Goal: Task Accomplishment & Management: Manage account settings

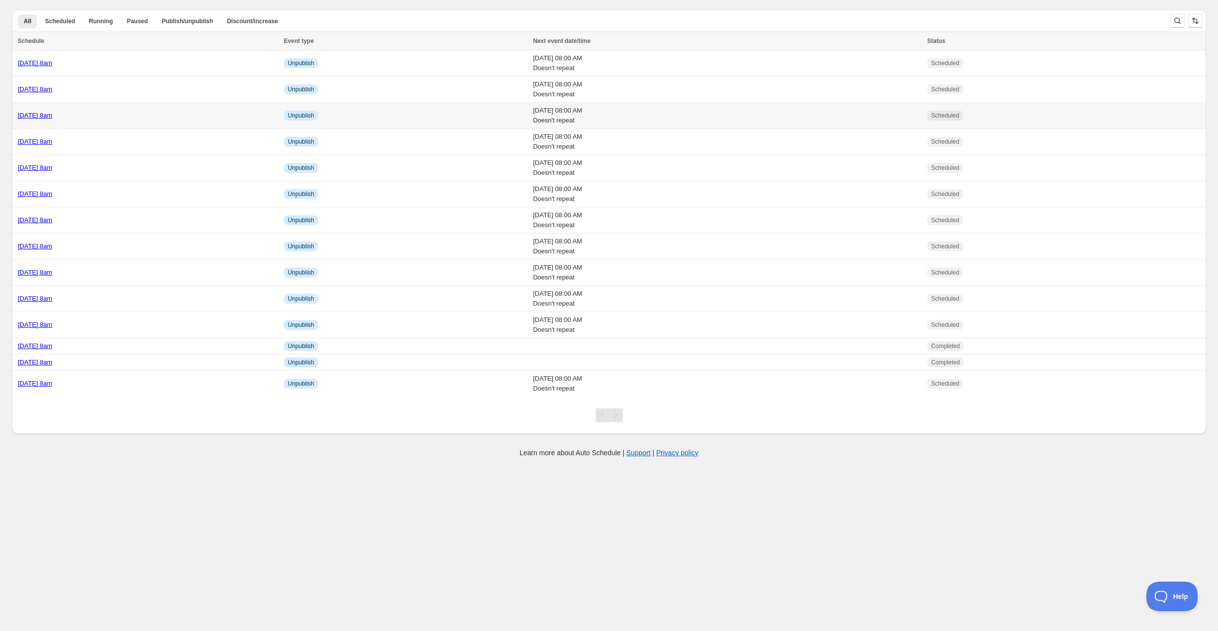
click at [126, 119] on div "[DATE] 8am" at bounding box center [148, 116] width 260 height 10
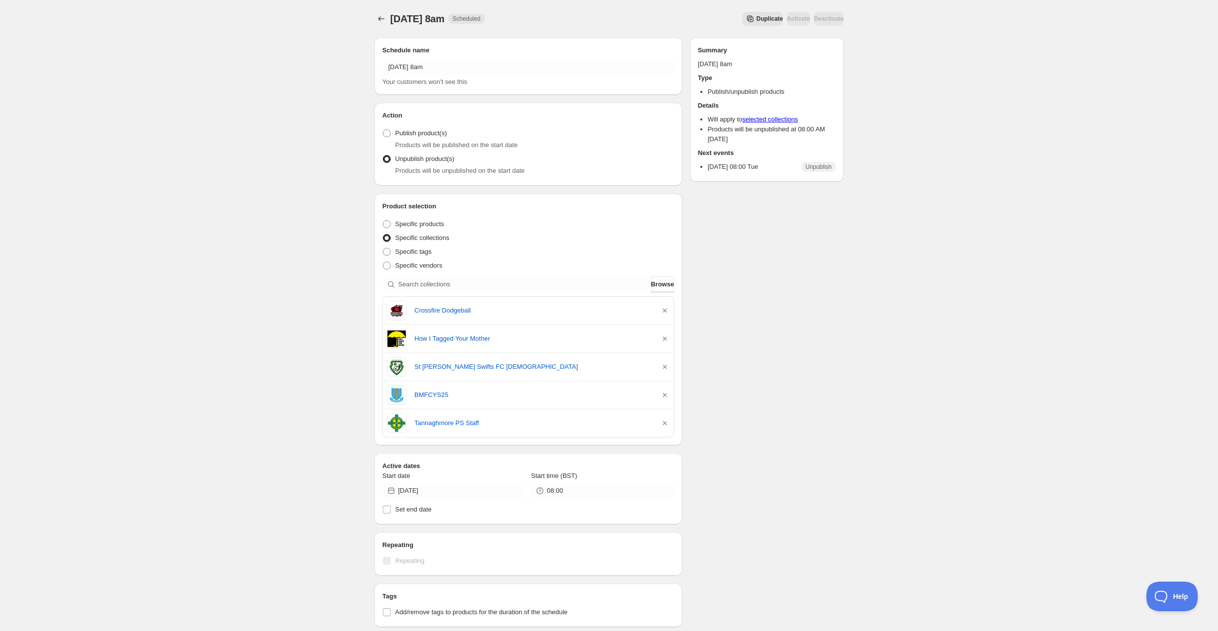
click at [389, 20] on div at bounding box center [382, 19] width 16 height 14
click at [382, 20] on icon "Schedules" at bounding box center [381, 19] width 10 height 10
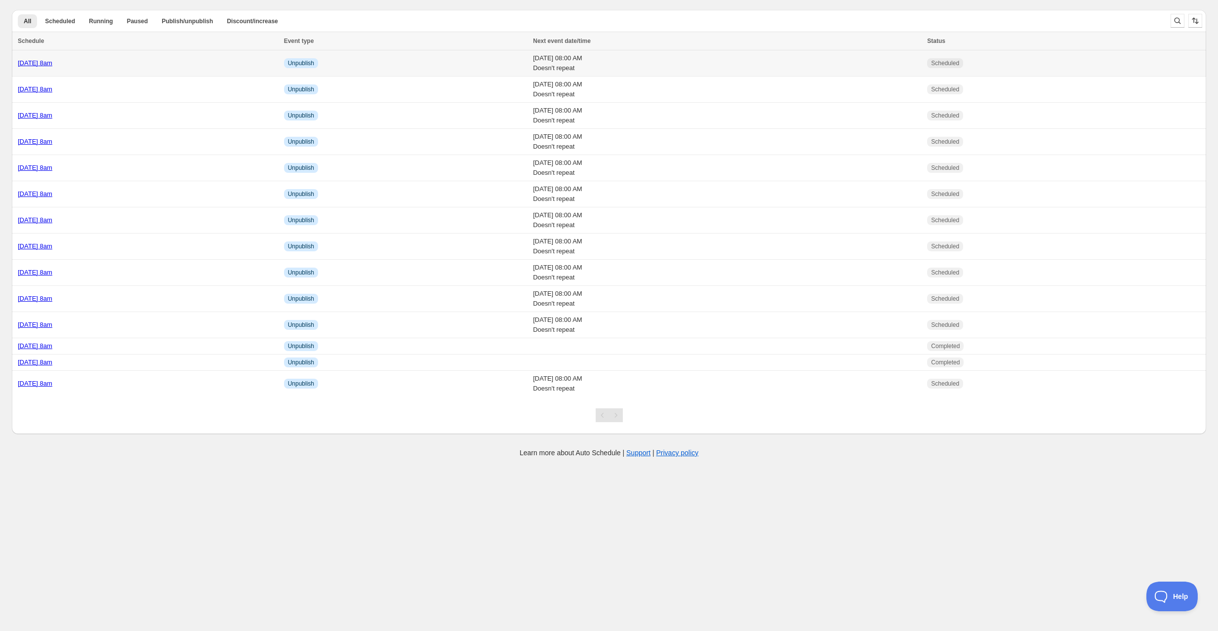
click at [234, 62] on div "[DATE] 8am" at bounding box center [148, 63] width 260 height 10
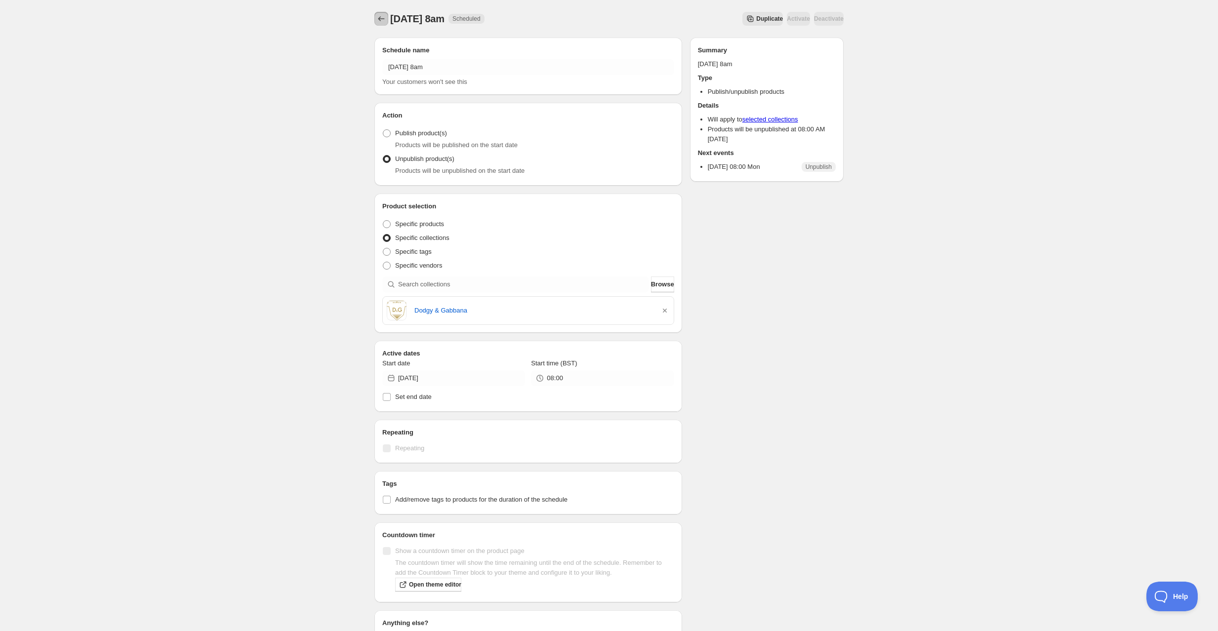
click at [381, 15] on icon "Schedules" at bounding box center [381, 19] width 10 height 10
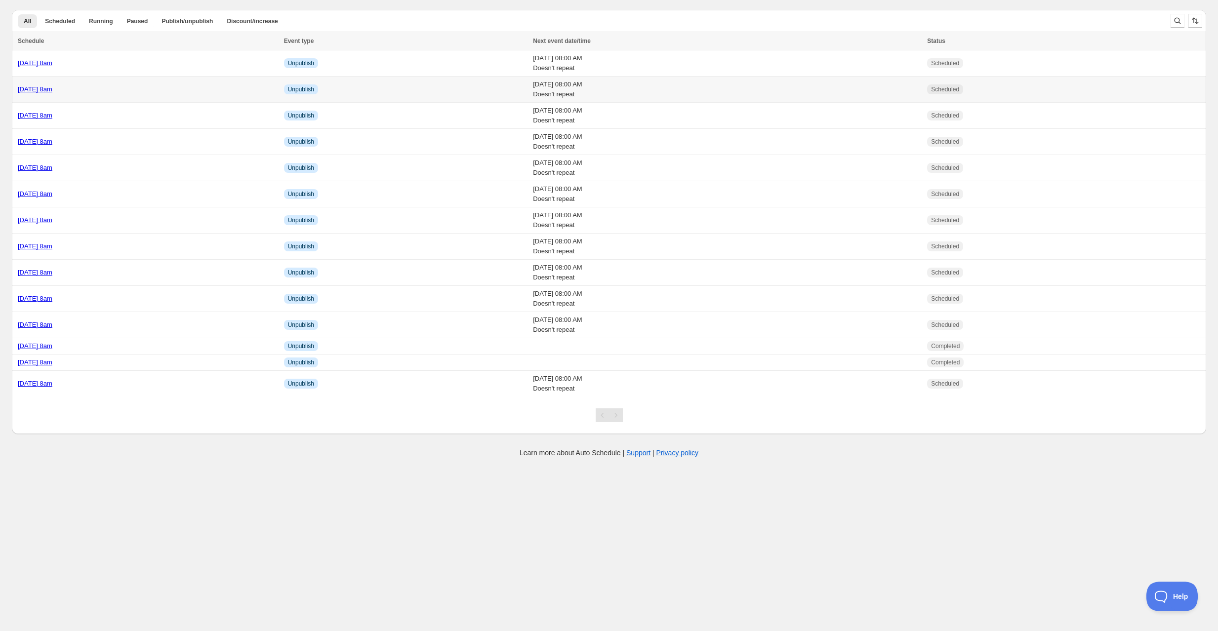
click at [150, 85] on div "Tuesday 19th August @ 8am" at bounding box center [148, 89] width 260 height 10
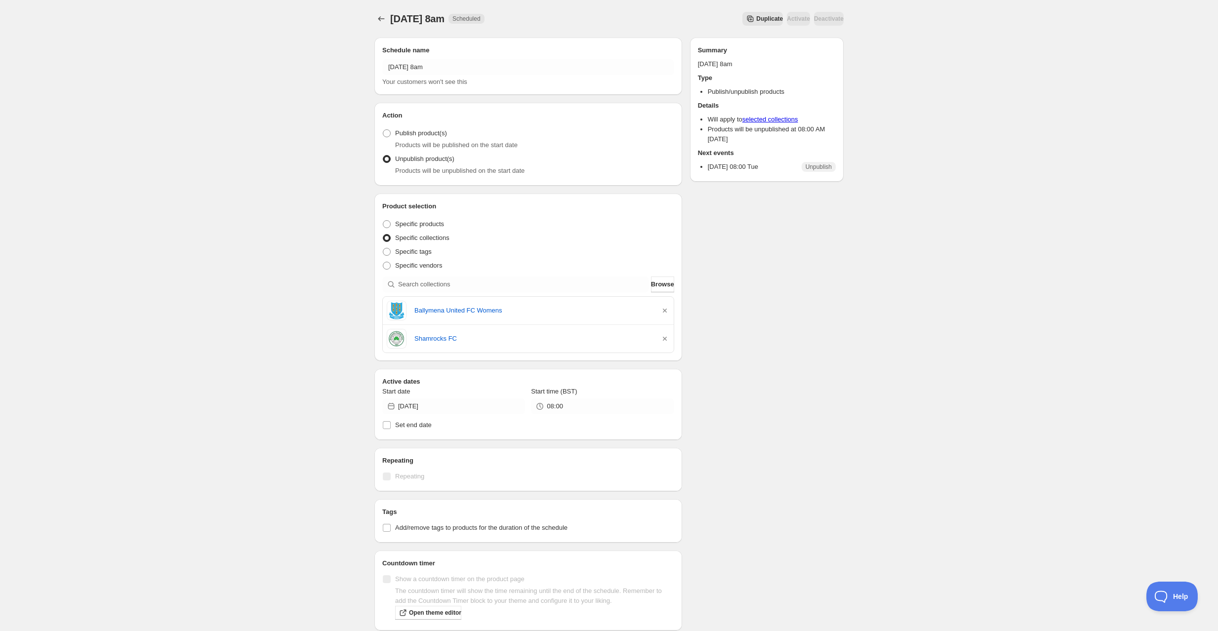
click at [756, 21] on span "Duplicate" at bounding box center [769, 19] width 27 height 8
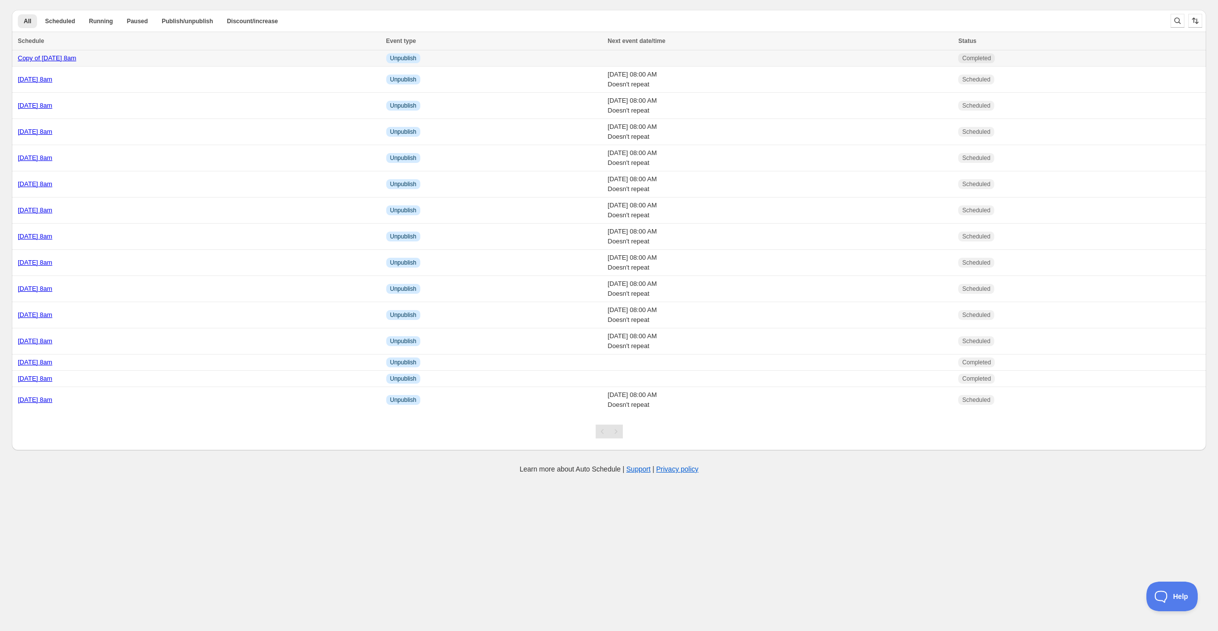
click at [182, 55] on div "Copy of [DATE] 8am" at bounding box center [199, 58] width 362 height 10
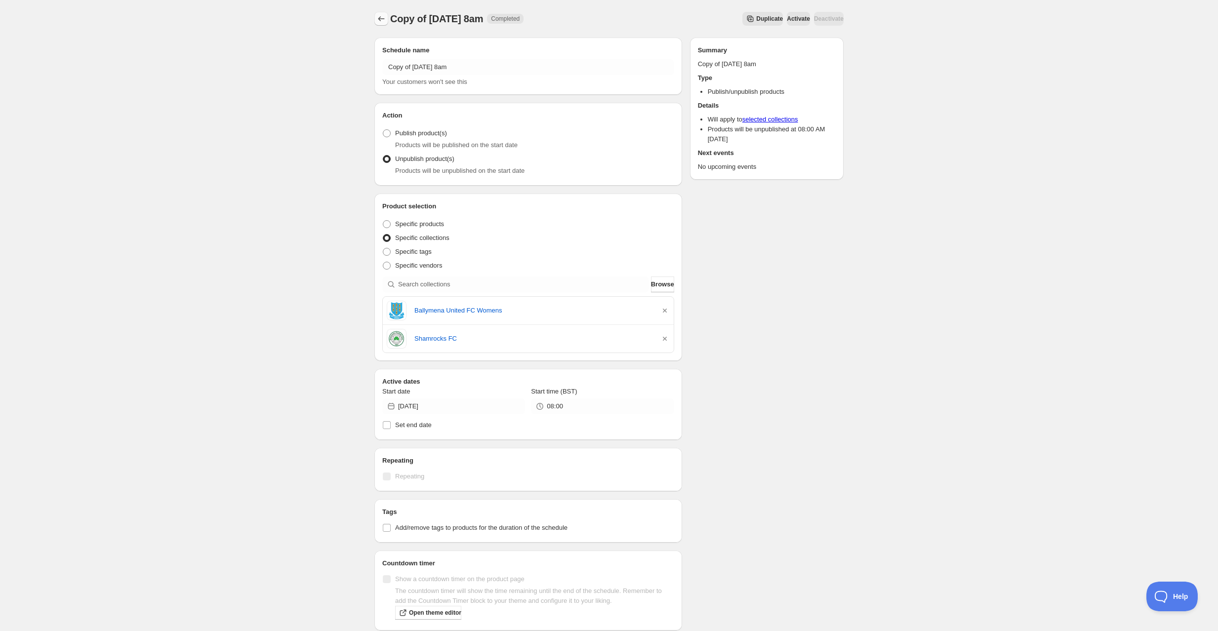
click at [384, 20] on icon "Schedules" at bounding box center [381, 19] width 10 height 10
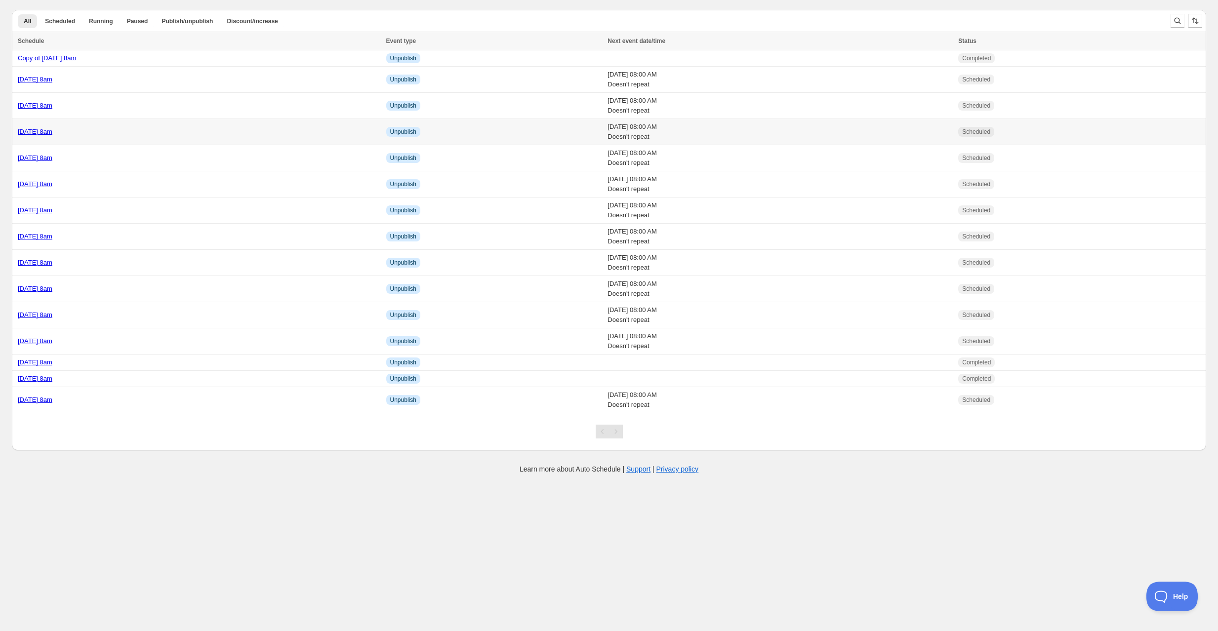
click at [143, 134] on div "[DATE] 8am" at bounding box center [199, 132] width 362 height 10
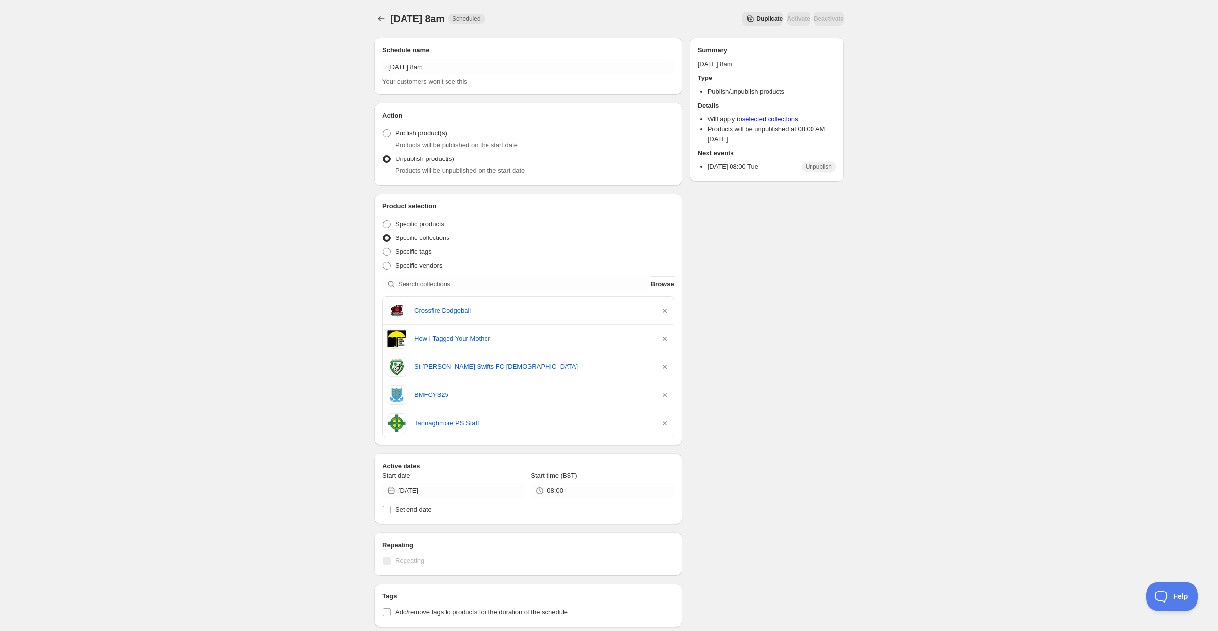
click at [756, 21] on span "Duplicate" at bounding box center [769, 19] width 27 height 8
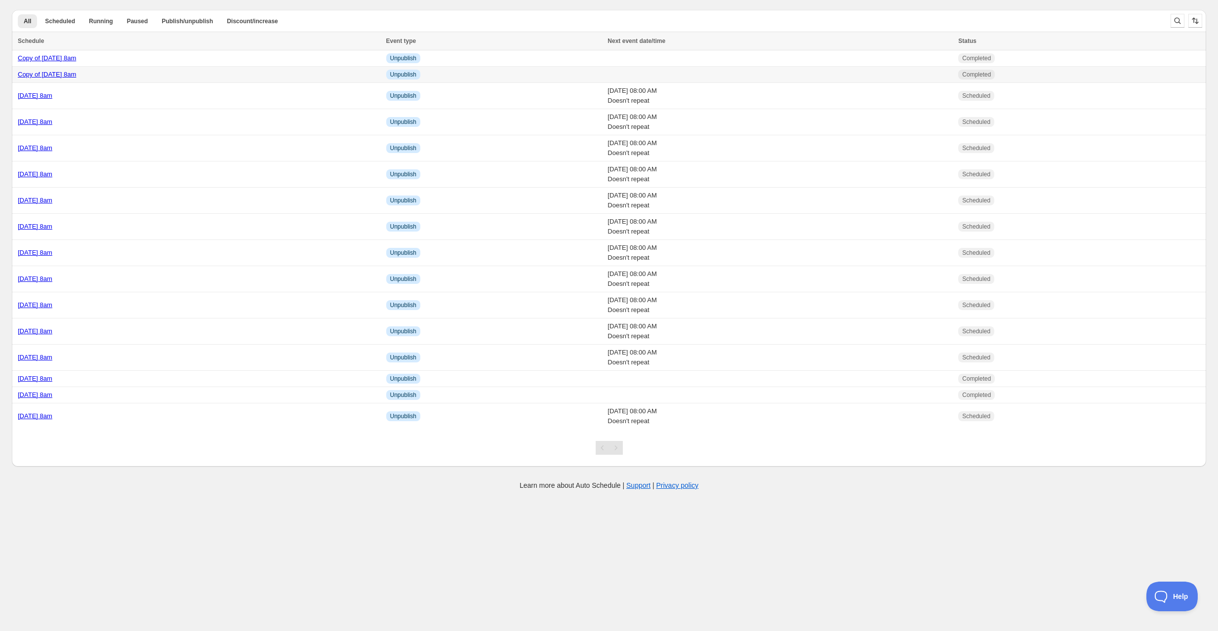
click at [183, 73] on div "Copy of [DATE] 8am" at bounding box center [199, 75] width 362 height 10
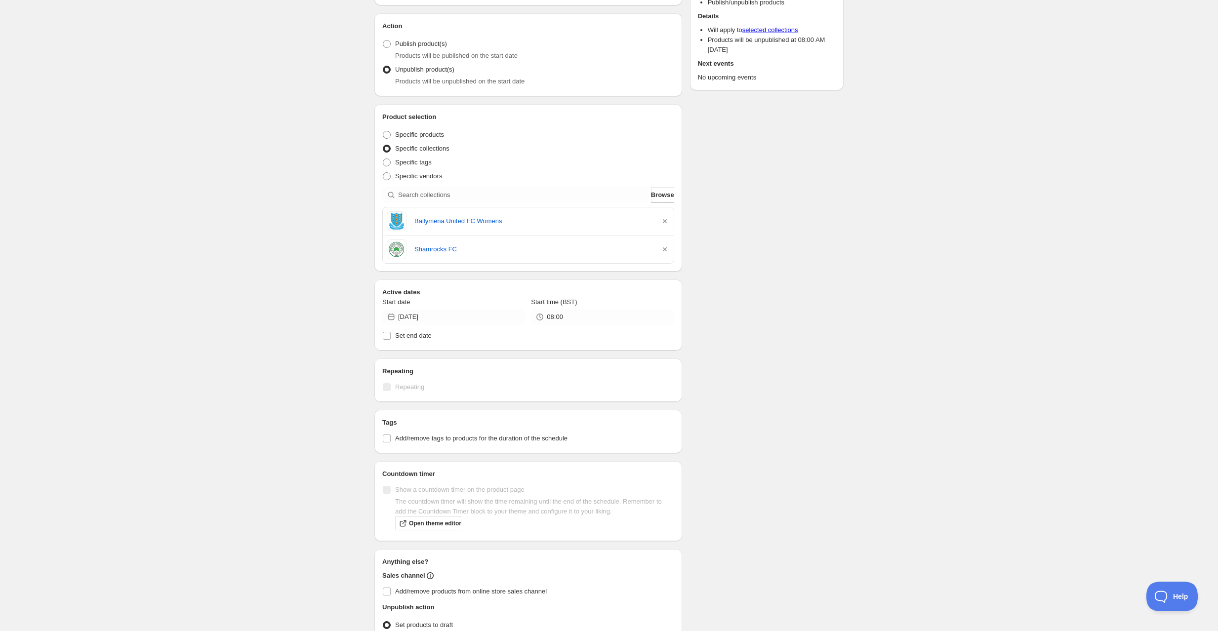
scroll to position [153, 0]
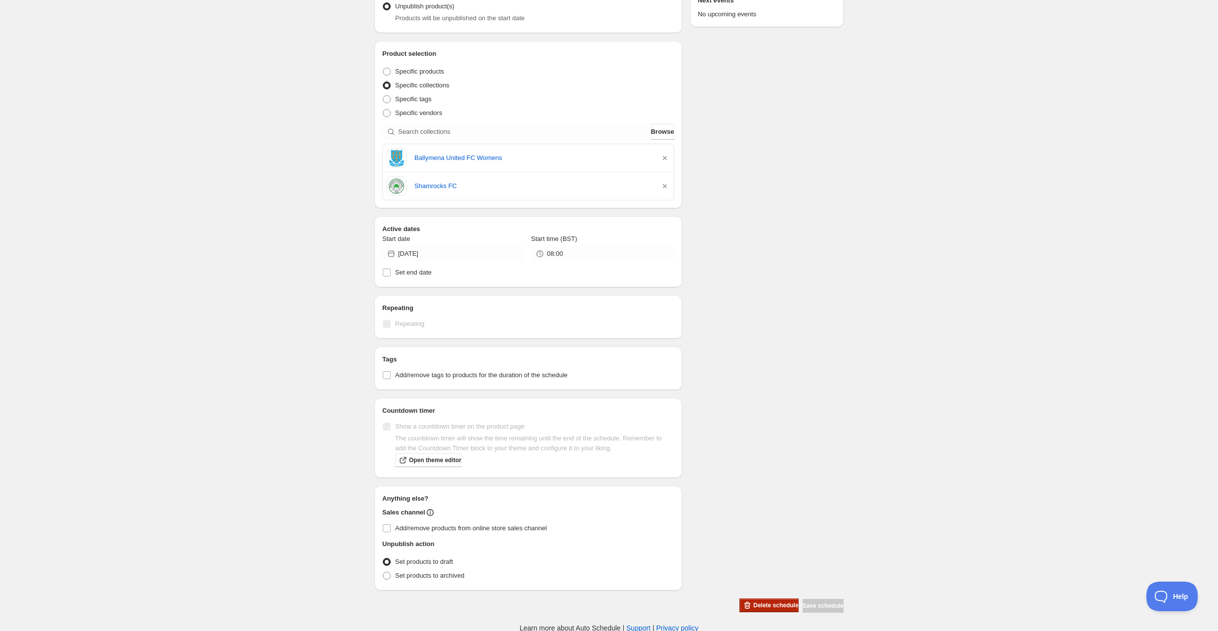
click at [753, 607] on span "Delete schedule" at bounding box center [775, 605] width 45 height 8
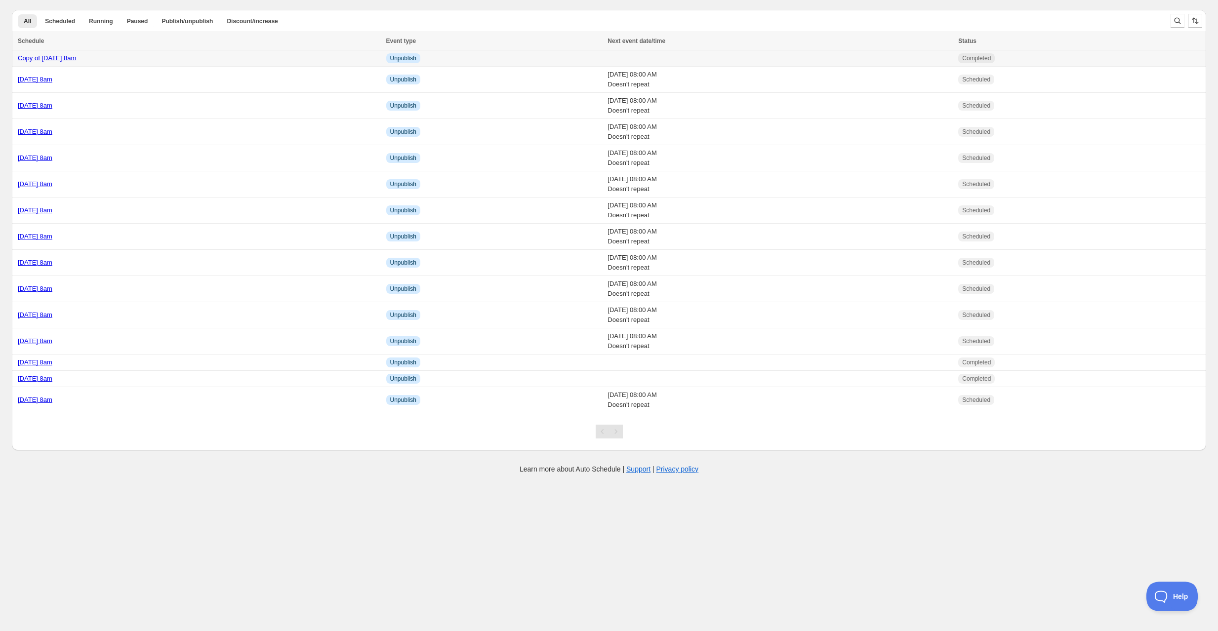
click at [156, 59] on div "Copy of [DATE] 8am" at bounding box center [199, 58] width 362 height 10
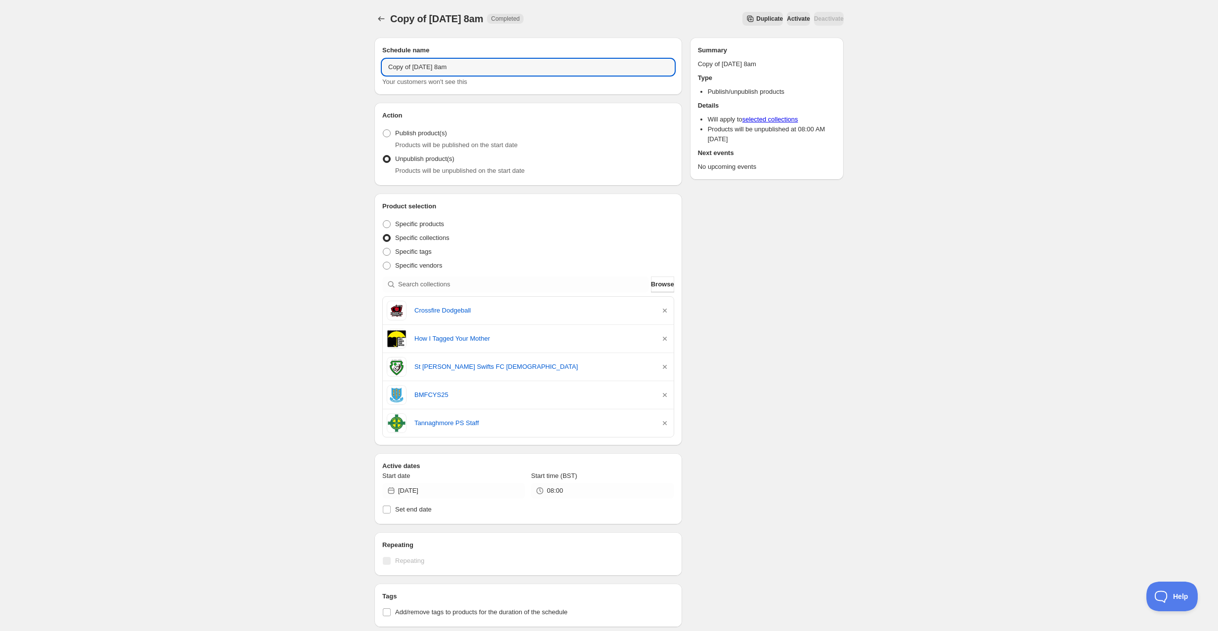
drag, startPoint x: 438, startPoint y: 68, endPoint x: 366, endPoint y: 66, distance: 71.6
click at [366, 66] on div "Schedule name Copy of [DATE] 8am Your customers won't see this Action Action Pu…" at bounding box center [604, 440] width 477 height 821
type input "Wednesday 27th August @ 8am"
click at [191, 174] on div "Wednesday 27th August @ 8am. This page is ready Wednesday 27th August @ 8am Com…" at bounding box center [609, 435] width 1218 height 870
click at [666, 309] on icon "button" at bounding box center [665, 311] width 10 height 10
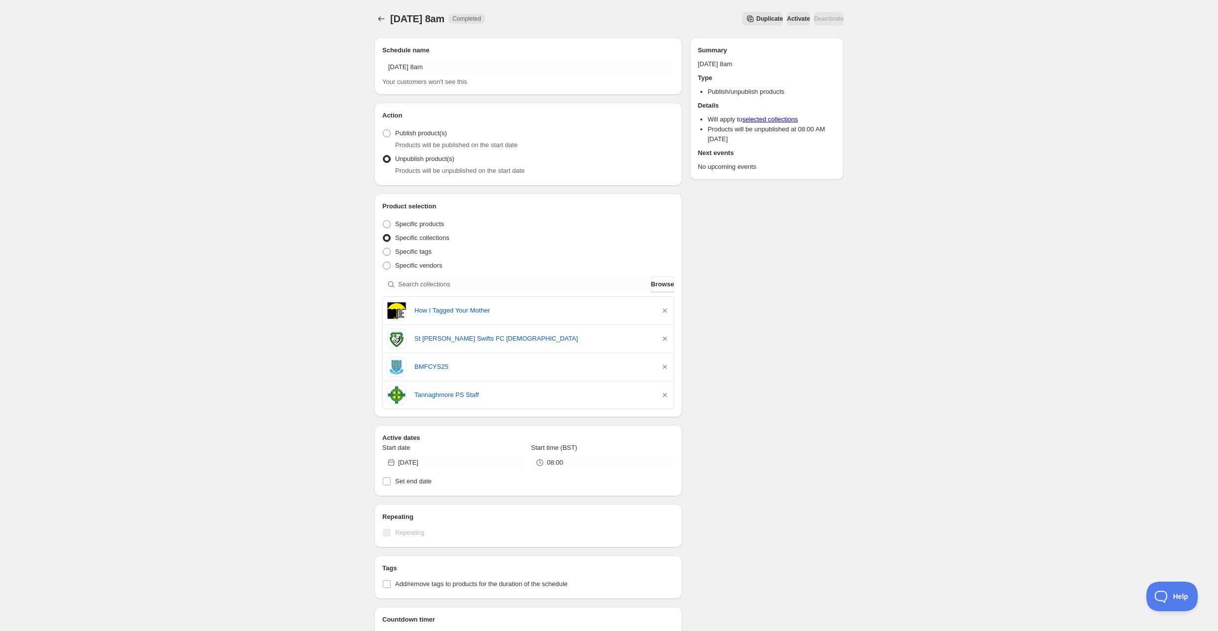
click at [666, 309] on icon "button" at bounding box center [665, 311] width 10 height 10
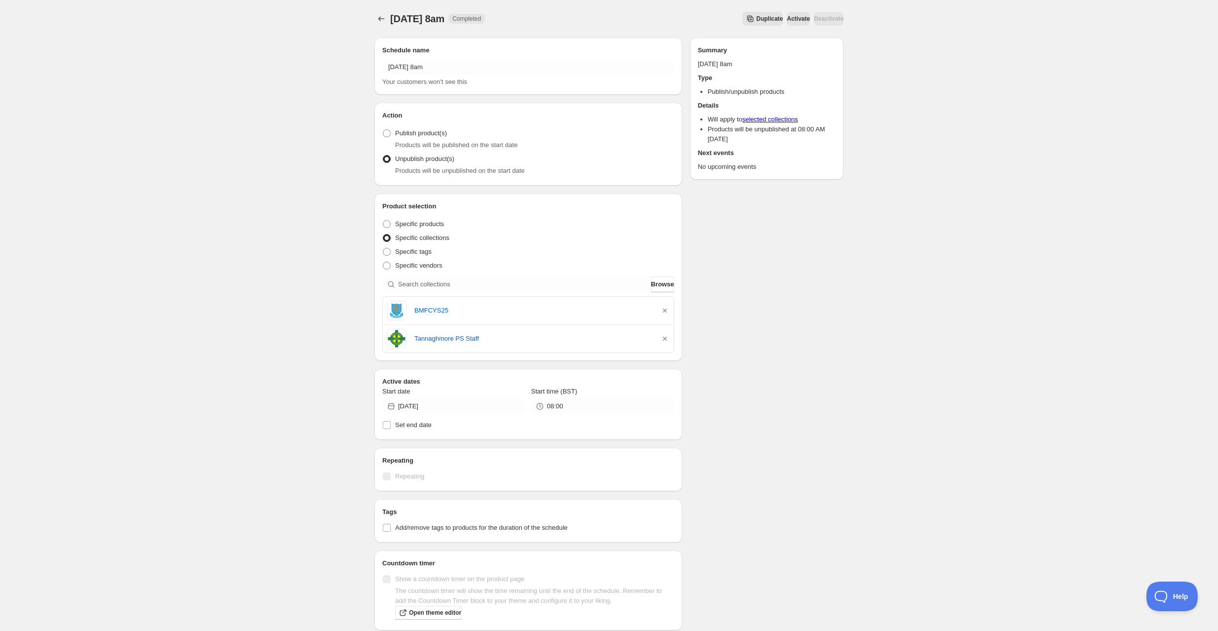
click at [666, 309] on icon "button" at bounding box center [665, 311] width 10 height 10
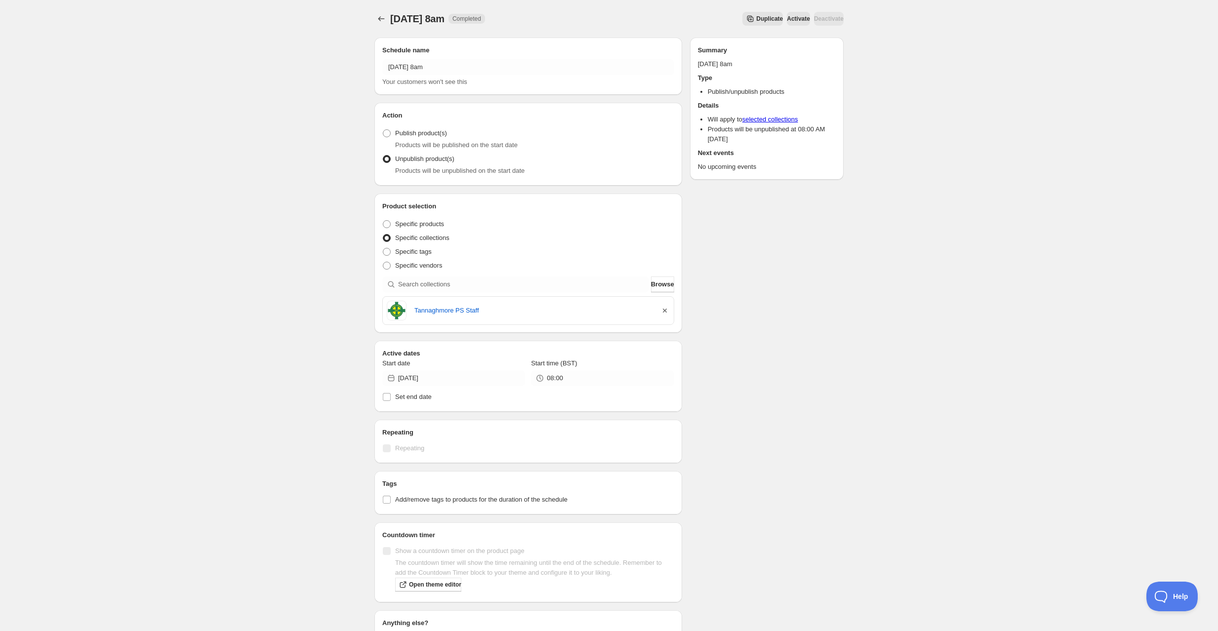
click at [666, 309] on icon "button" at bounding box center [665, 311] width 4 height 4
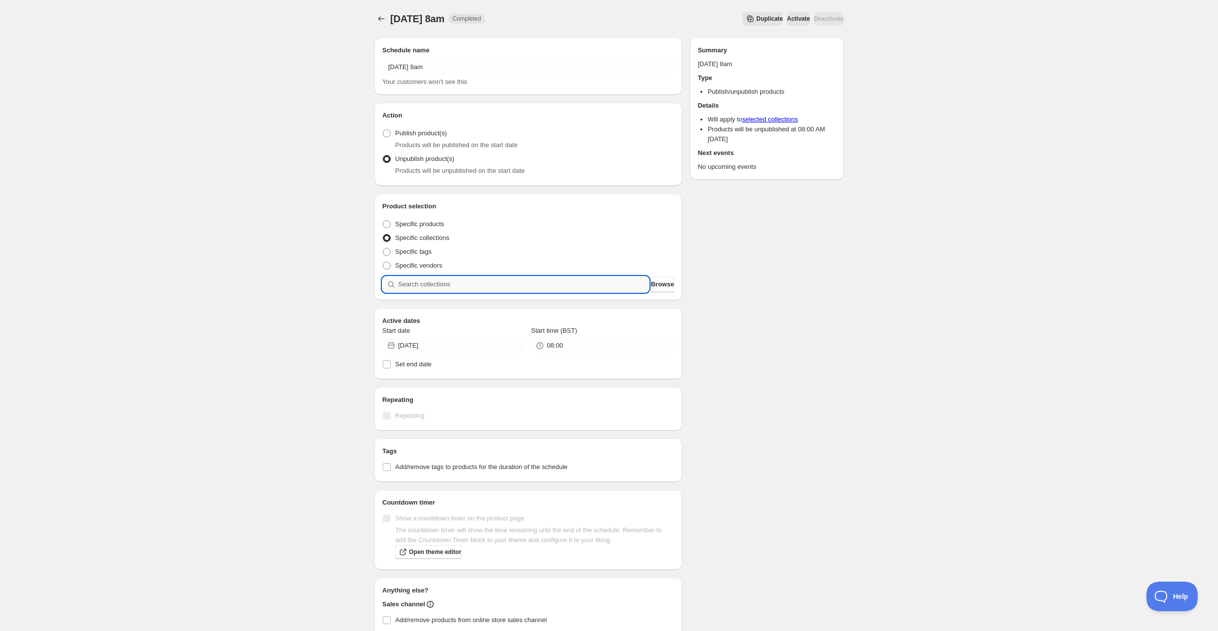
click at [505, 287] on input "search" at bounding box center [523, 285] width 251 height 16
type input "m"
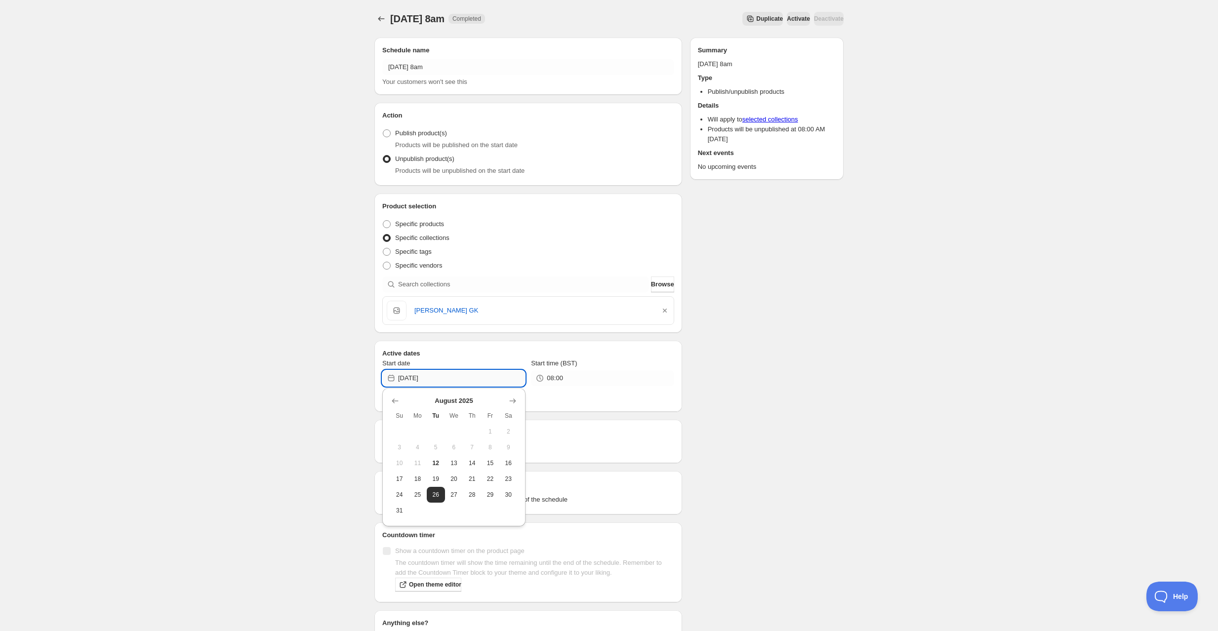
click at [419, 373] on input "2025-08-26" at bounding box center [461, 378] width 127 height 16
click at [454, 489] on button "27" at bounding box center [454, 495] width 18 height 16
type input "2025-08-27"
click at [830, 481] on div "Schedule name Wednesday 27th August @ 8am Your customers won't see this Action …" at bounding box center [604, 384] width 477 height 708
click at [383, 20] on icon "Schedules" at bounding box center [381, 19] width 10 height 10
